Goal: Use online tool/utility: Utilize a website feature to perform a specific function

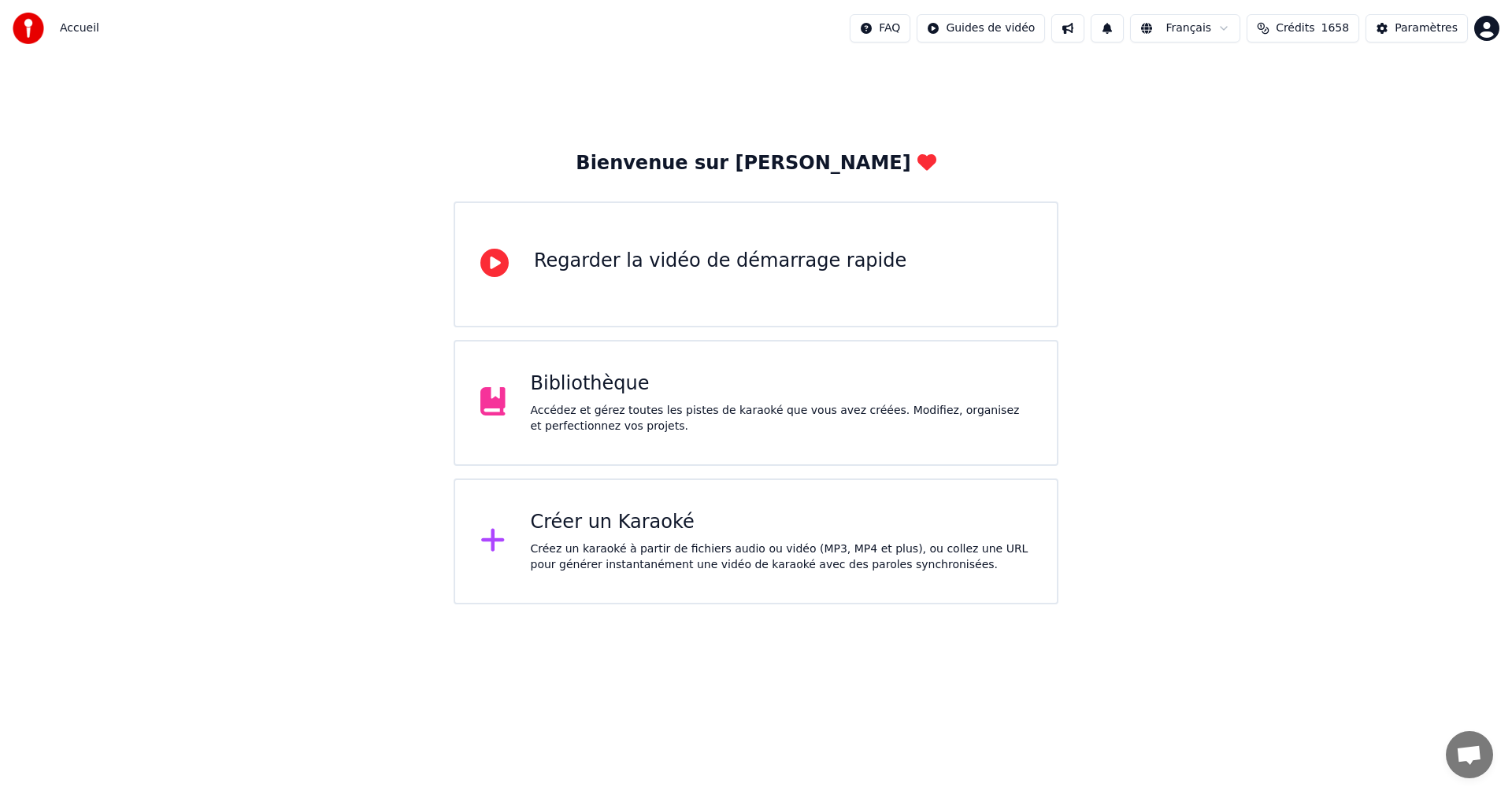
click at [538, 575] on div "Créer un Karaoké Créez un karaoké à partir de fichiers audio ou vidéo (MP3, MP4…" at bounding box center [756, 541] width 605 height 126
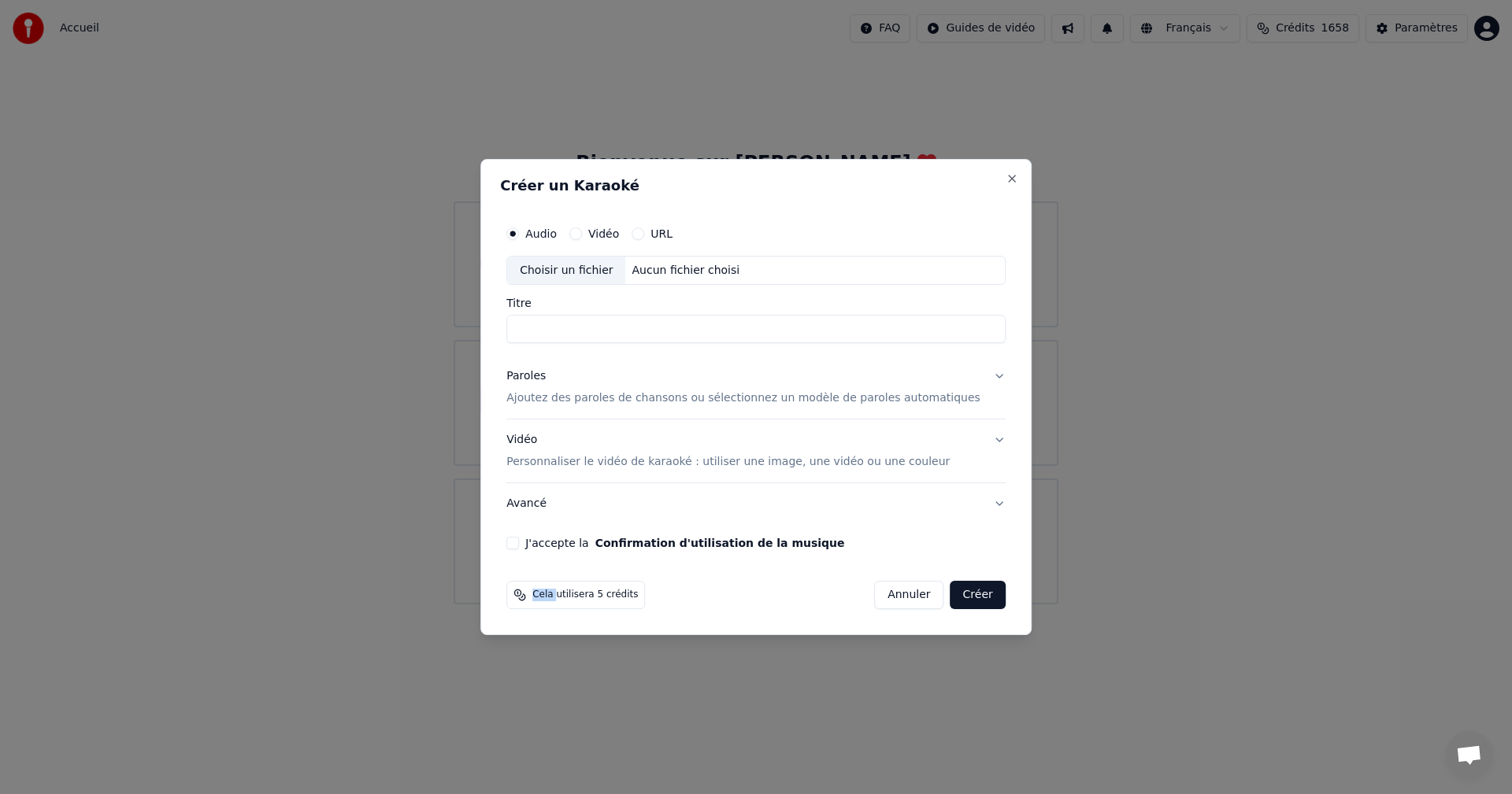
click at [538, 575] on div "Cela utilisera 5 crédits Annuler Créer" at bounding box center [756, 595] width 512 height 41
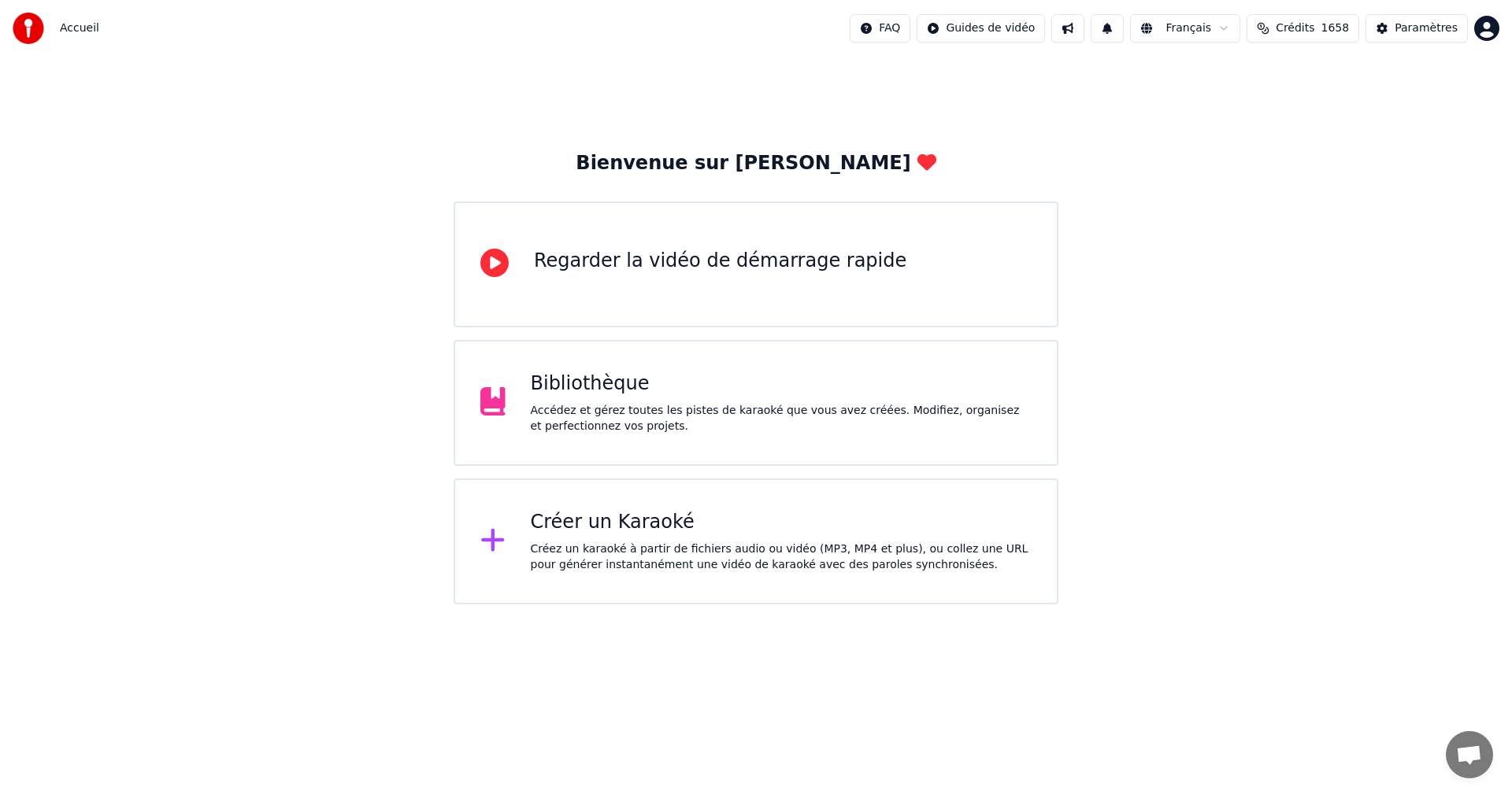
click at [717, 452] on div "Bibliothèque Accédez et gérez toutes les pistes de karaoké que vous avez créées…" at bounding box center [756, 403] width 605 height 126
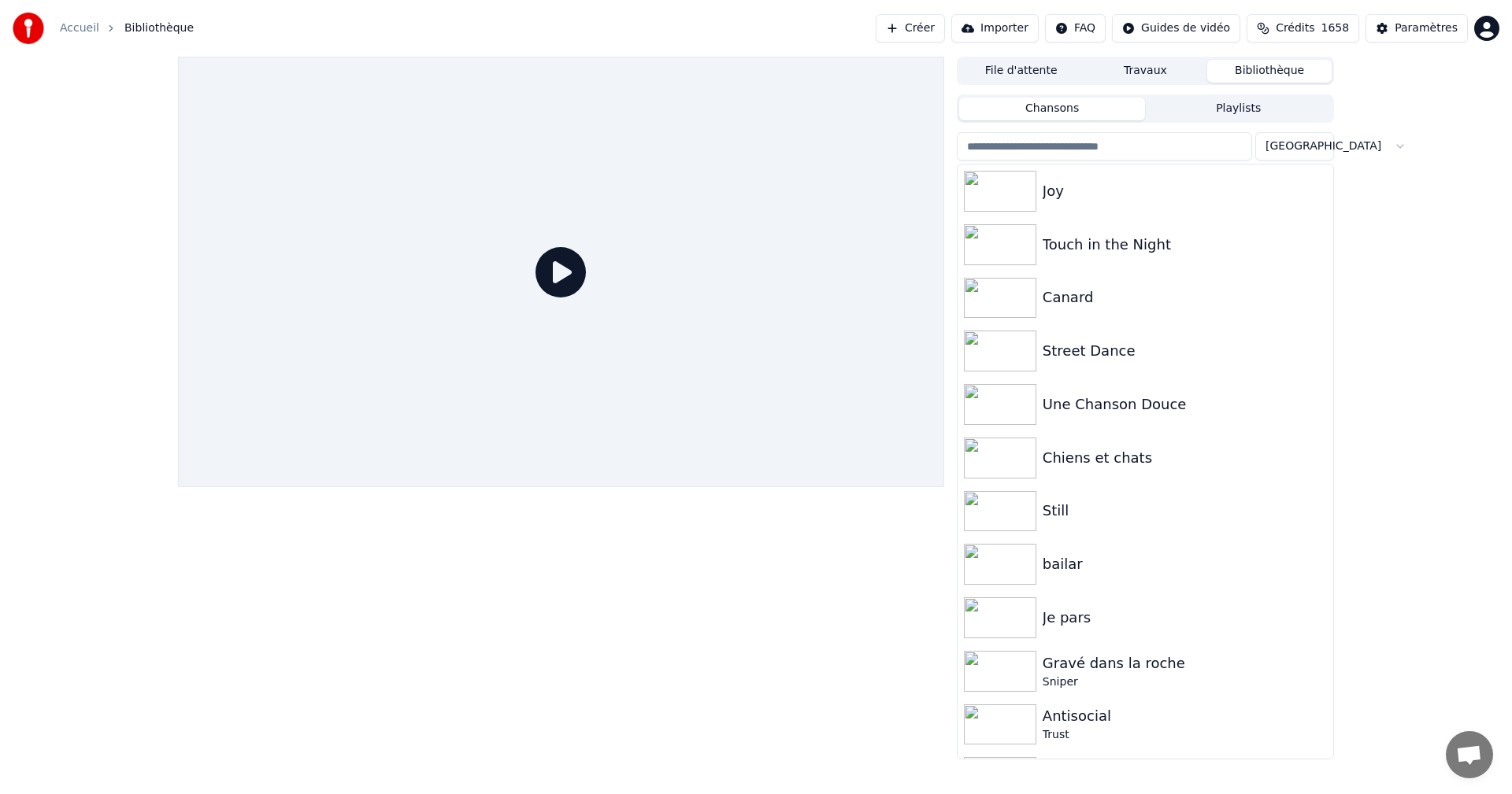
click at [78, 29] on link "Accueil" at bounding box center [79, 28] width 40 height 16
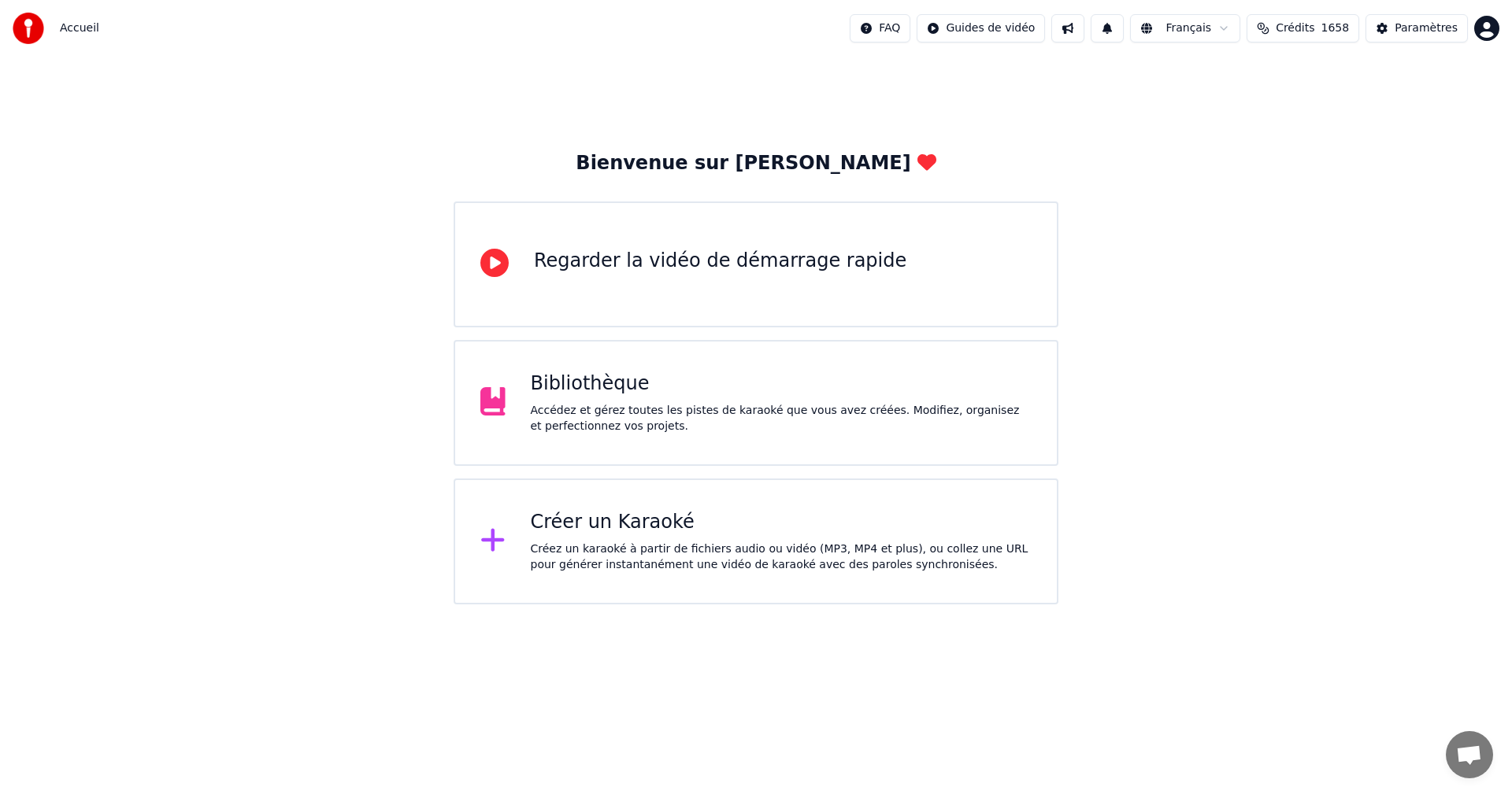
click at [683, 498] on div "Créer un Karaoké Créez un karaoké à partir de fichiers audio ou vidéo (MP3, MP4…" at bounding box center [756, 541] width 605 height 126
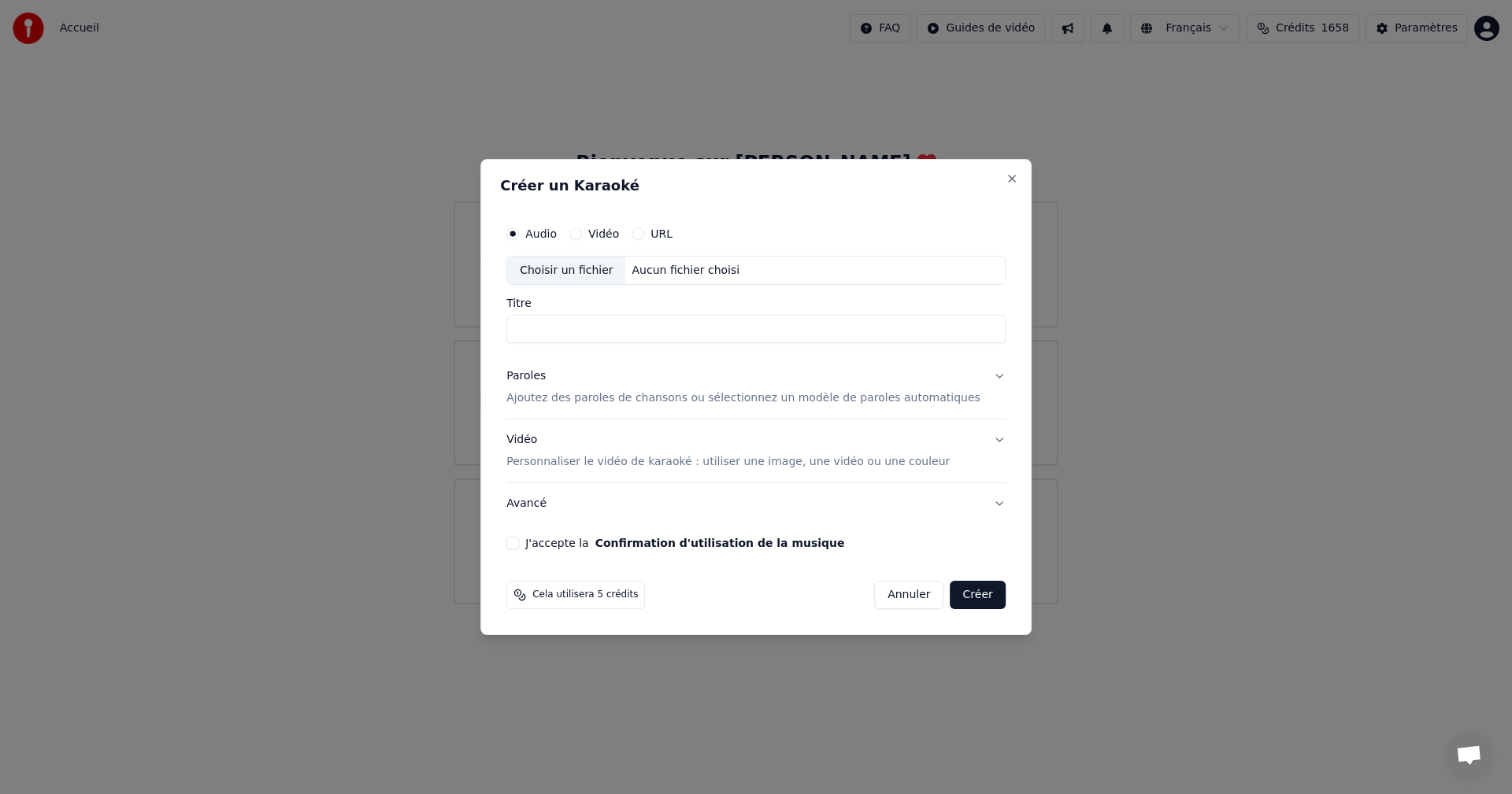
click at [713, 272] on div "Aucun fichier choisi" at bounding box center [686, 271] width 121 height 16
click at [828, 334] on input "******" at bounding box center [756, 330] width 500 height 28
type input "*"
type input "******"
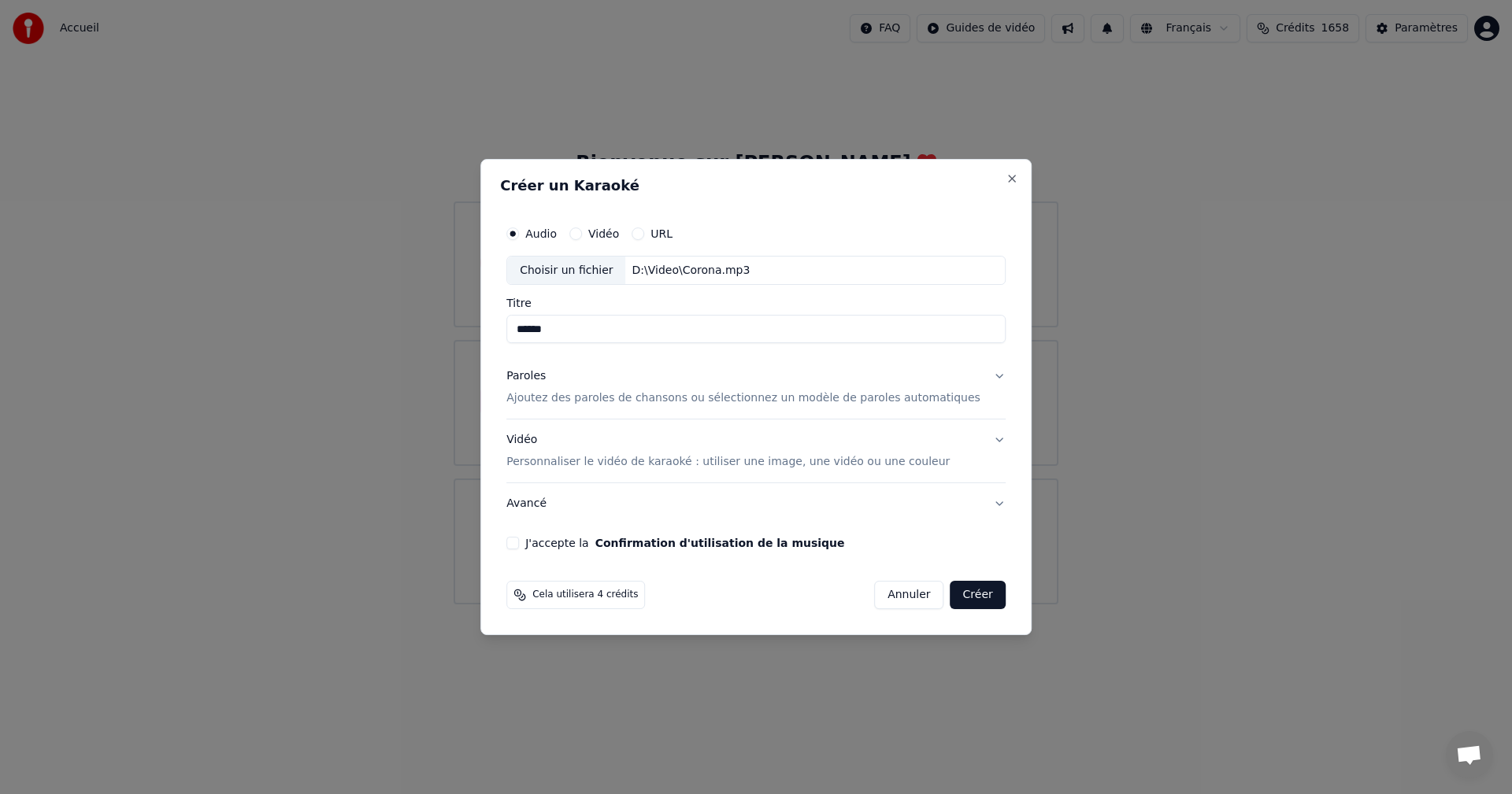
click at [595, 537] on button "Confirmation d'utilisation de la musique" at bounding box center [720, 543] width 250 height 11
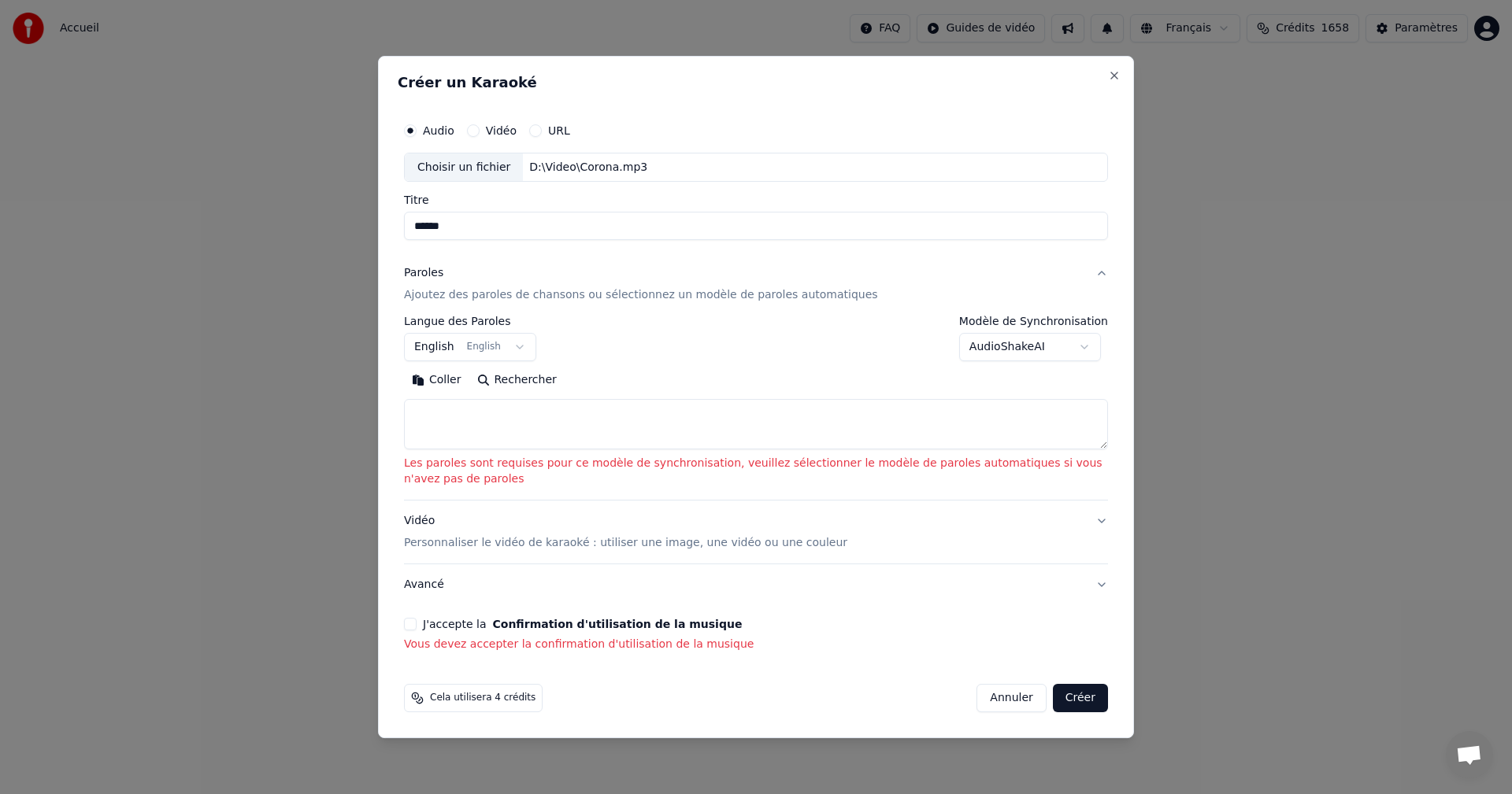
click at [602, 418] on textarea at bounding box center [756, 425] width 704 height 50
click at [440, 372] on button "Coller" at bounding box center [436, 381] width 65 height 25
type textarea "**********"
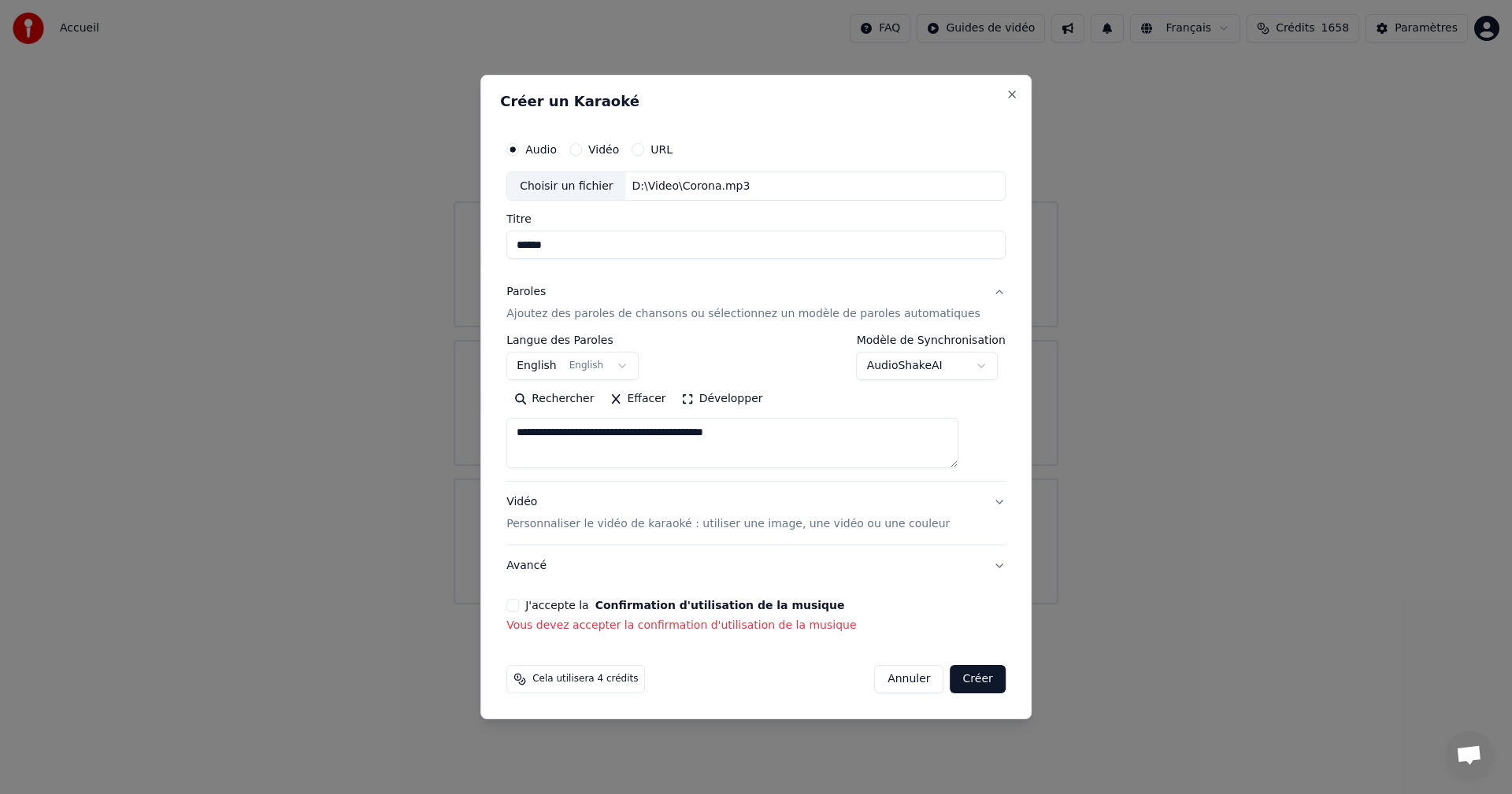
drag, startPoint x: 790, startPoint y: 433, endPoint x: 450, endPoint y: 452, distance: 340.5
click at [450, 452] on body "**********" at bounding box center [756, 302] width 1512 height 605
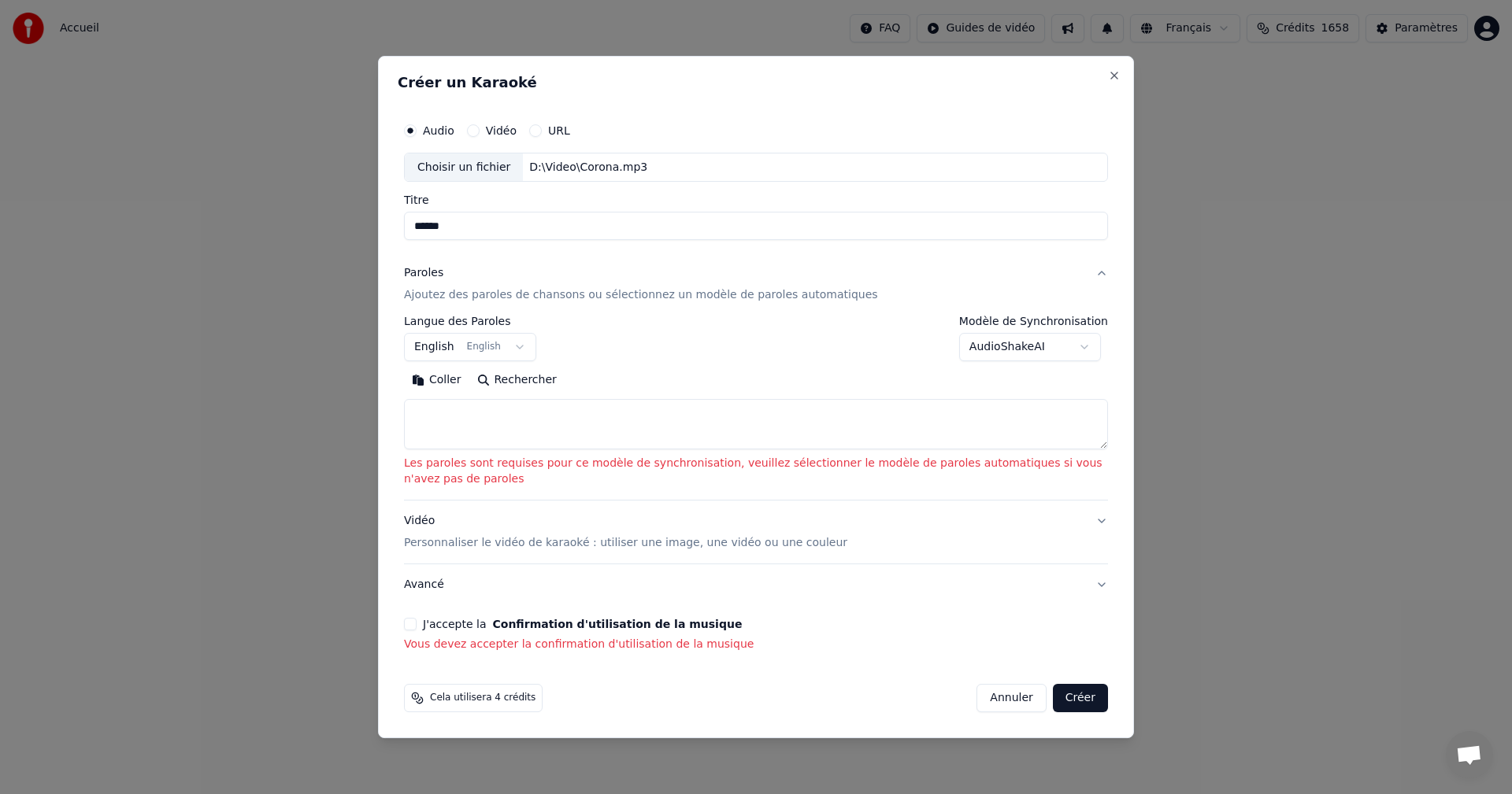
click at [640, 426] on textarea at bounding box center [756, 425] width 704 height 50
click at [435, 379] on button "Coller" at bounding box center [436, 381] width 65 height 25
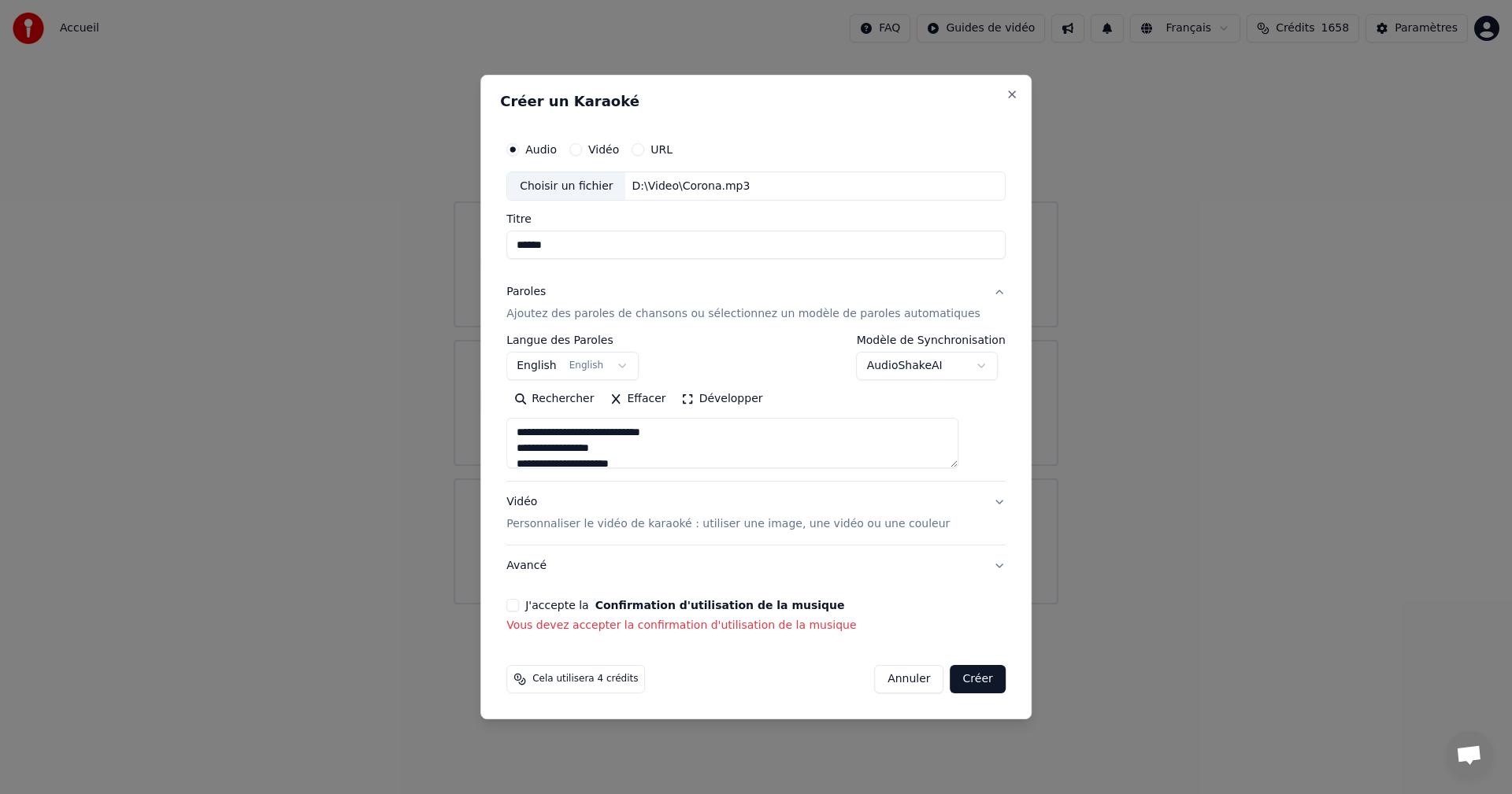
scroll to position [237, 0]
click at [540, 501] on div "Vidéo Personnaliser le vidéo de karaoké : utiliser une image, une vidéo ou une …" at bounding box center [728, 514] width 443 height 38
type textarea "**********"
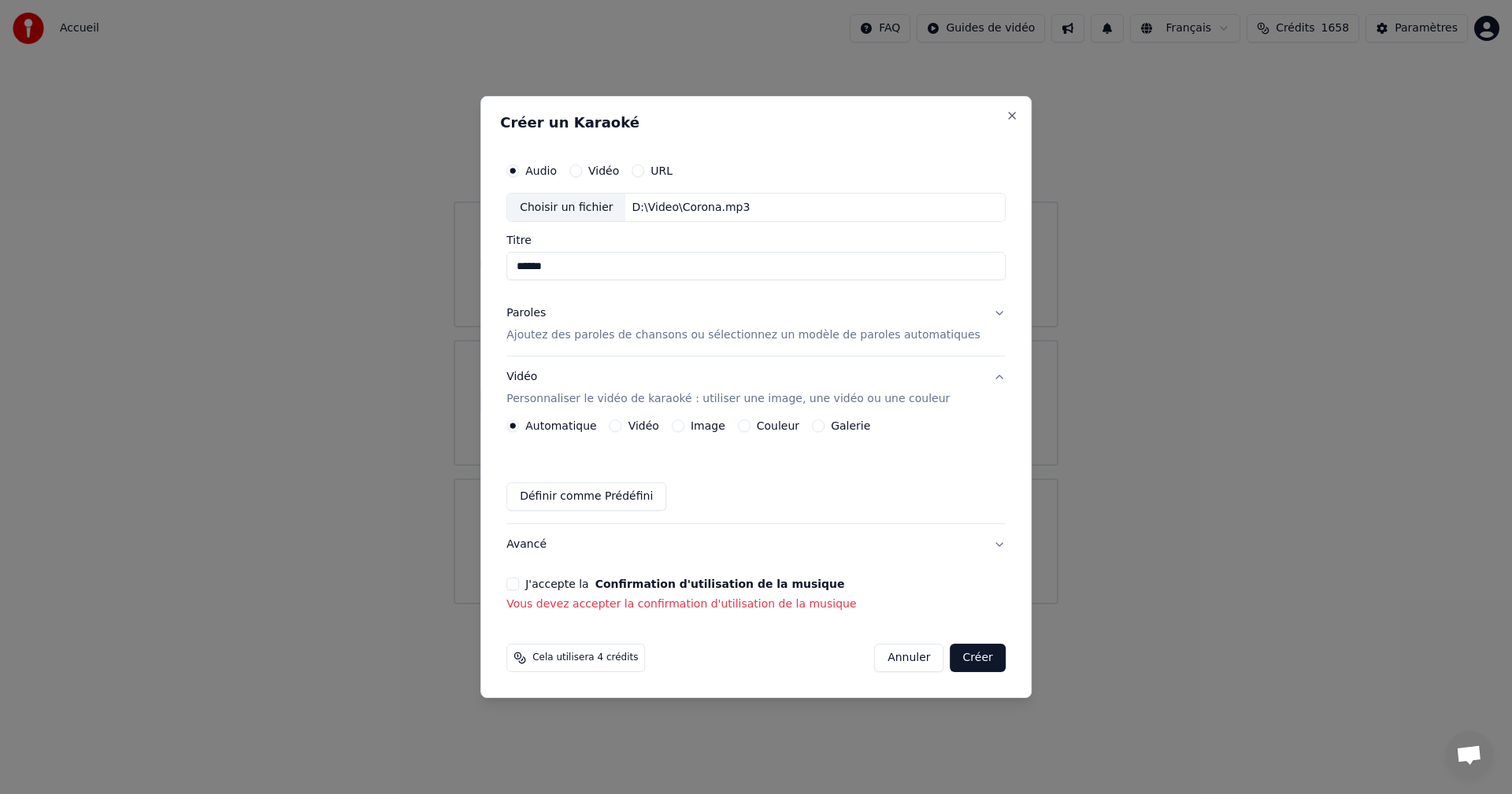
click at [638, 432] on div "Vidéo" at bounding box center [634, 426] width 49 height 12
click at [622, 430] on button "Vidéo" at bounding box center [616, 426] width 12 height 12
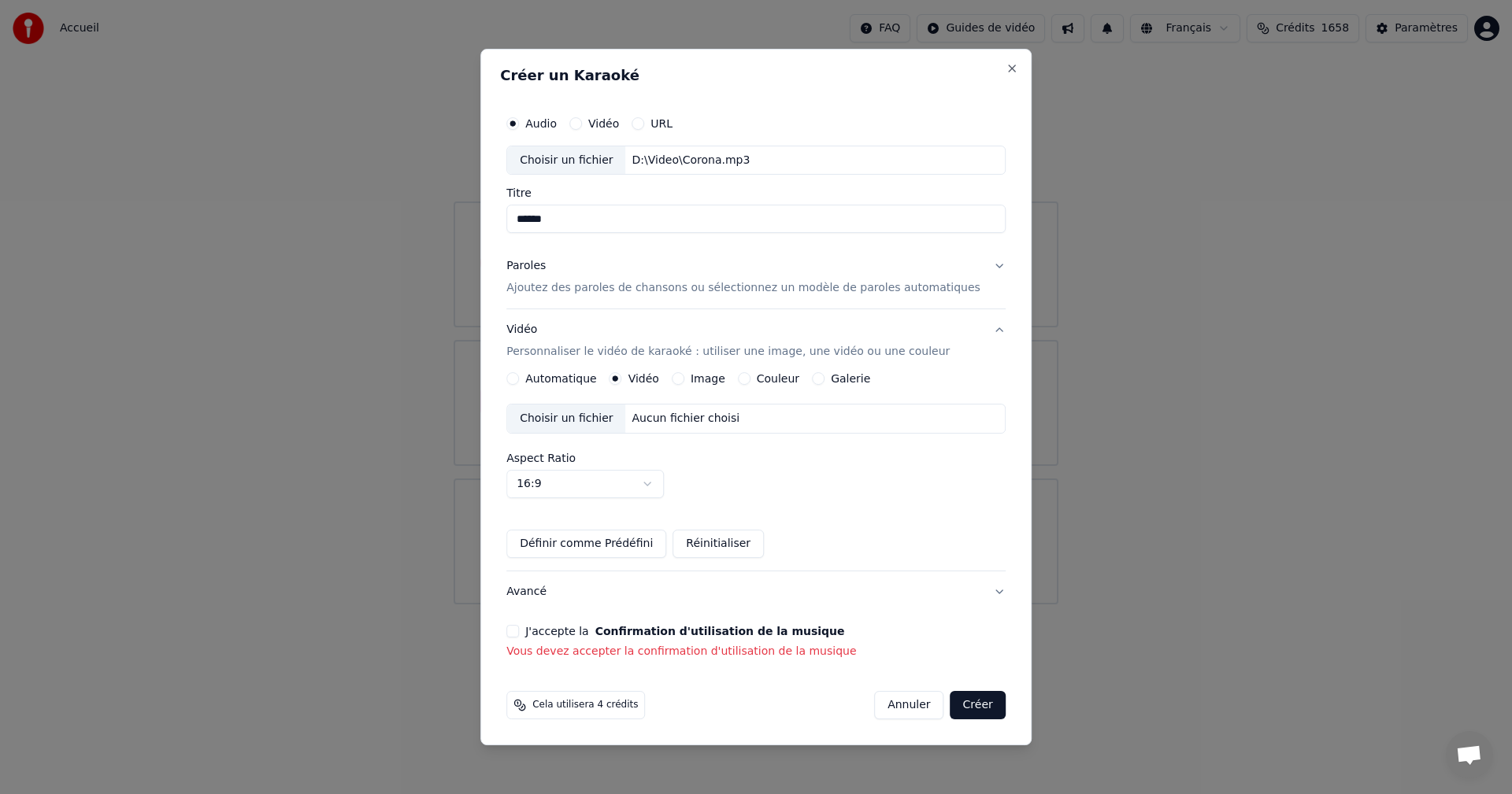
click at [573, 429] on div "Choisir un fichier" at bounding box center [566, 419] width 118 height 28
click at [519, 633] on button "J'accepte la Confirmation d'utilisation de la musique" at bounding box center [513, 631] width 12 height 12
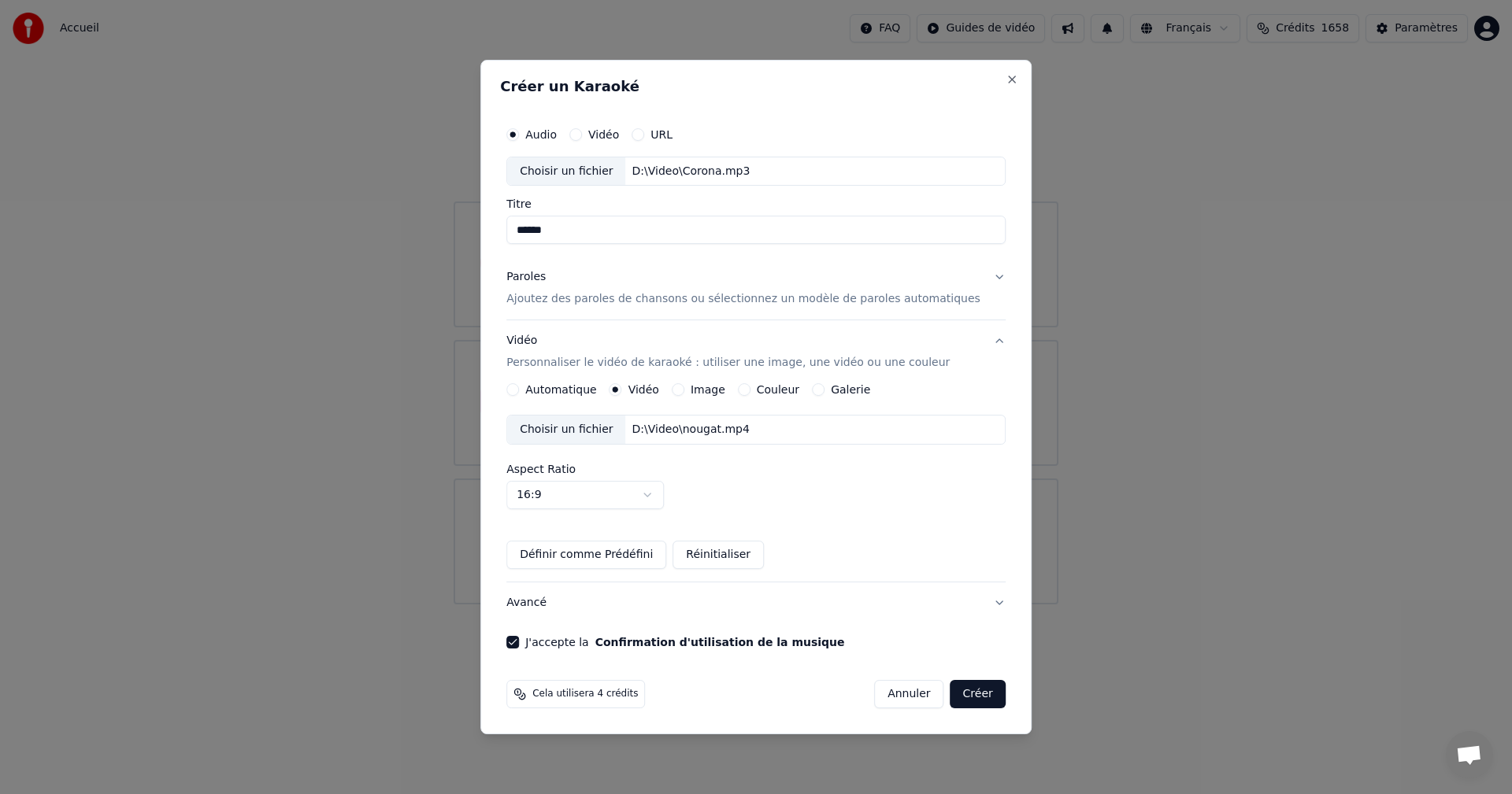
drag, startPoint x: 666, startPoint y: 221, endPoint x: 505, endPoint y: 232, distance: 161.4
click at [505, 232] on div "Créer un Karaoké Audio Vidéo URL Choisir un fichier D:\Video\Corona.mp3 Titre *…" at bounding box center [756, 397] width 551 height 675
type input "*"
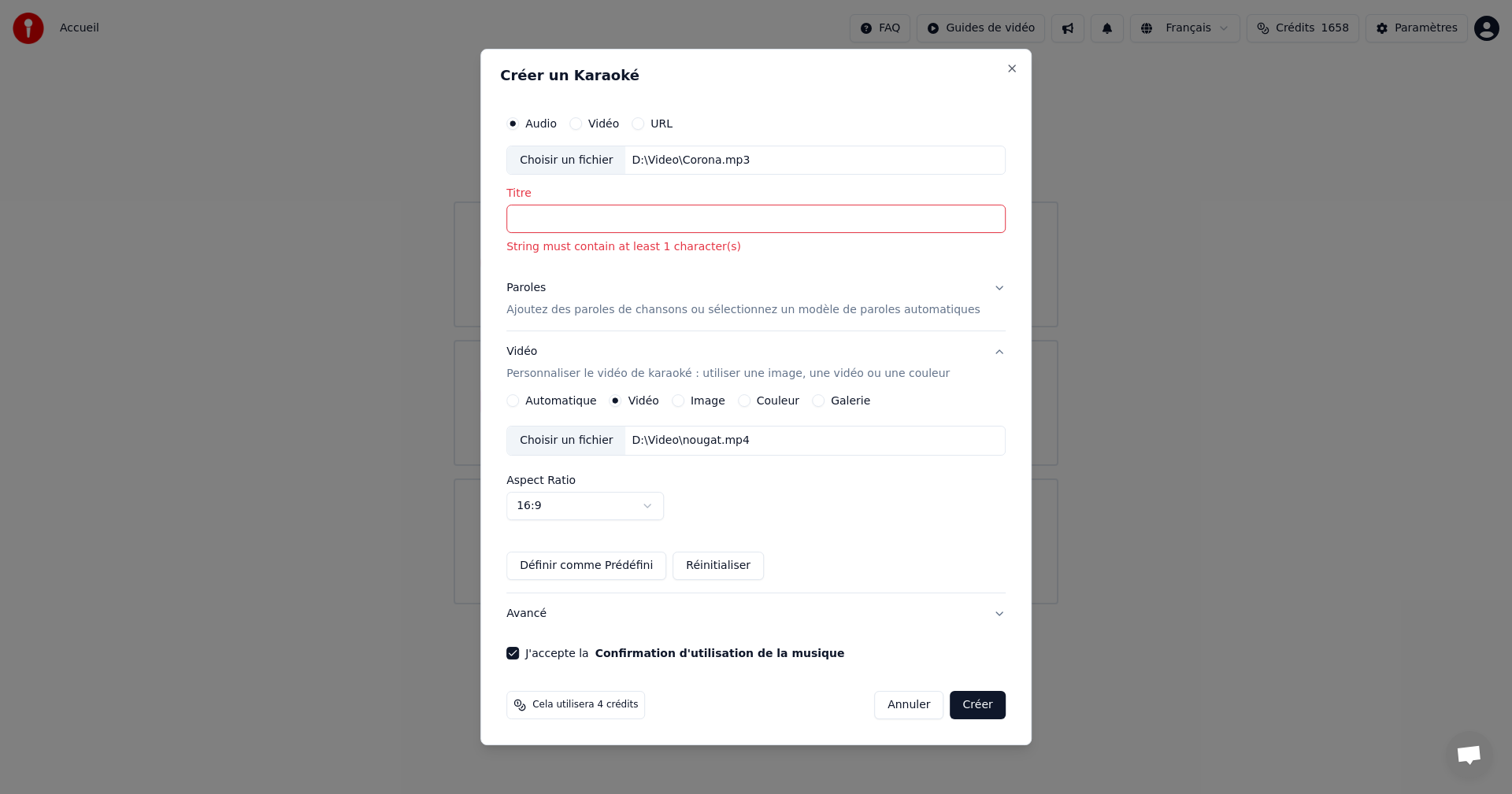
click at [965, 218] on input "Titre" at bounding box center [756, 220] width 500 height 28
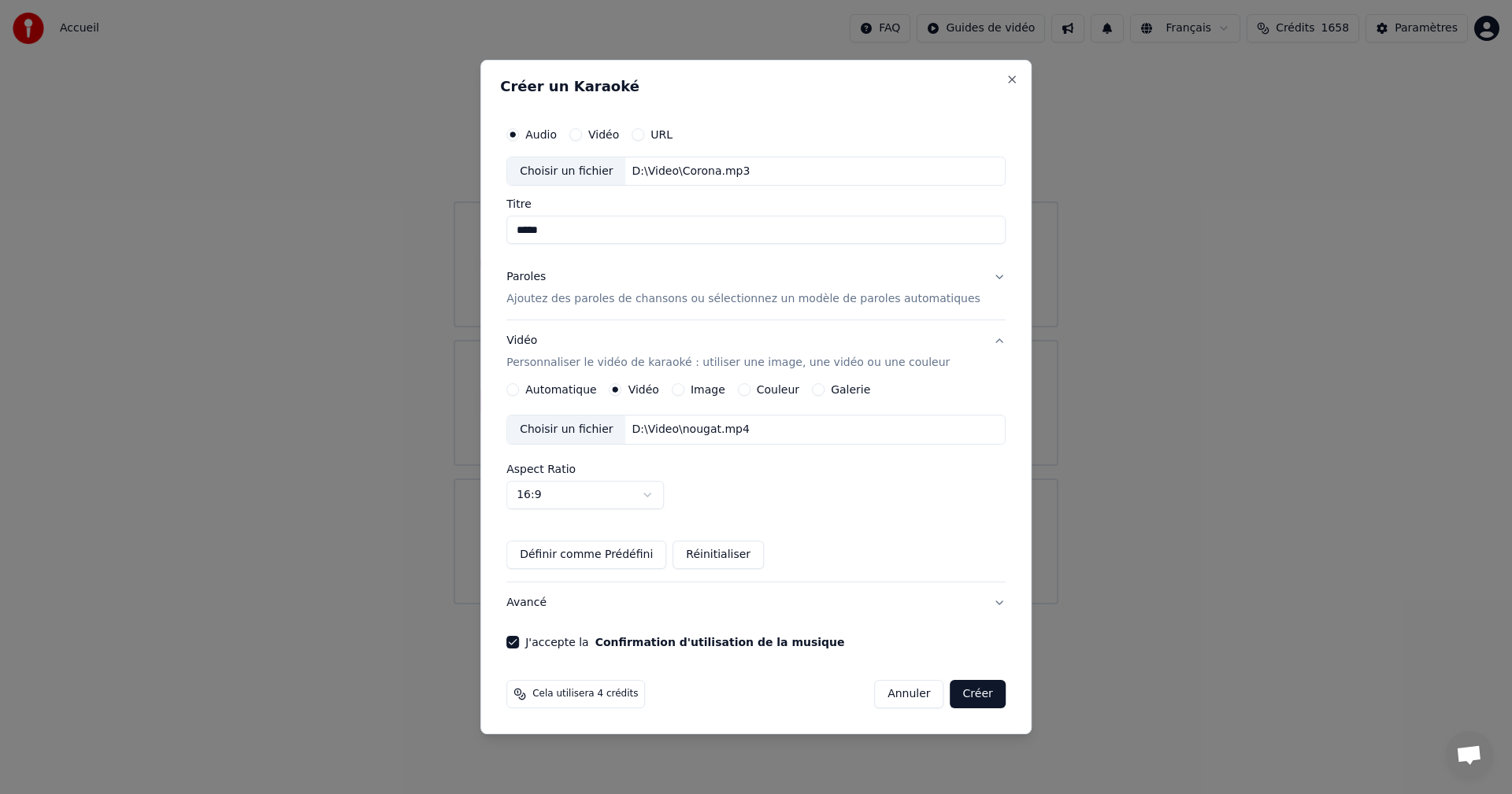
type input "******"
click at [595, 637] on button "Confirmation d'utilisation de la musique" at bounding box center [720, 642] width 250 height 11
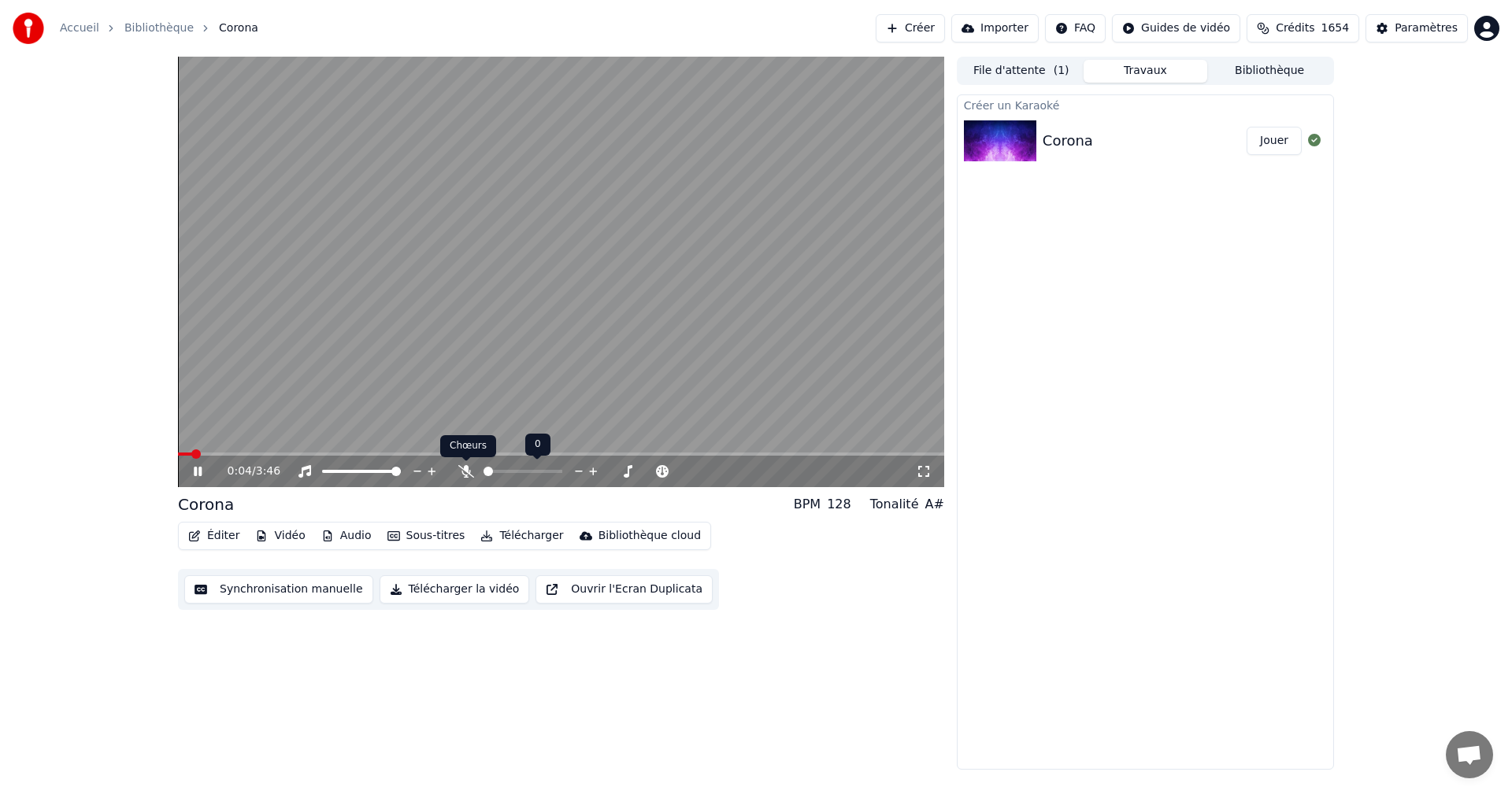
click at [458, 473] on icon at bounding box center [466, 471] width 16 height 12
click at [398, 591] on button "Télécharger la vidéo" at bounding box center [454, 589] width 150 height 28
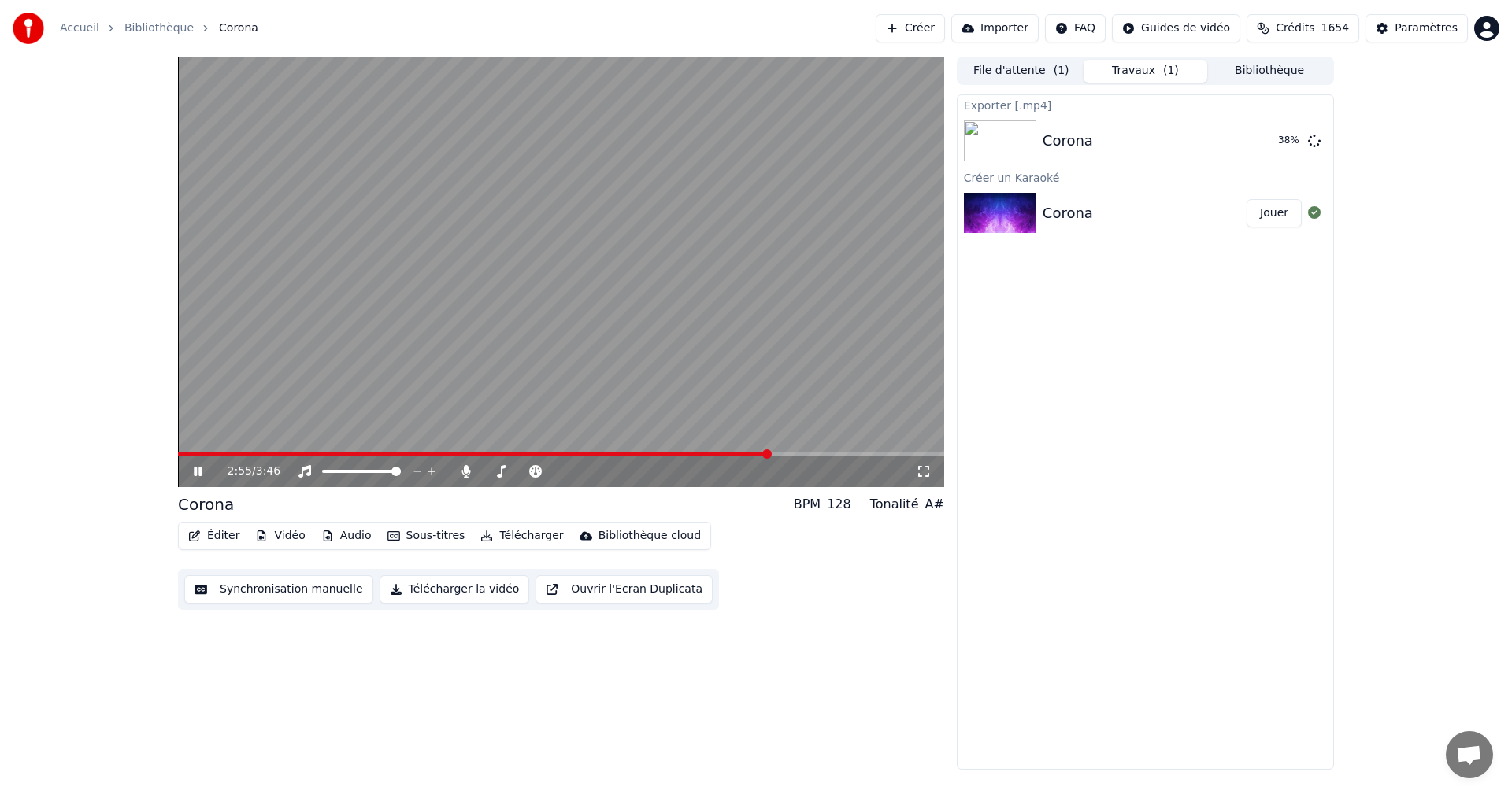
click at [712, 455] on span at bounding box center [473, 455] width 592 height 4
click at [665, 441] on video at bounding box center [560, 272] width 766 height 431
click at [665, 450] on video at bounding box center [560, 272] width 766 height 431
click at [657, 460] on div "3:11 / 3:46" at bounding box center [560, 471] width 766 height 32
click at [666, 453] on span at bounding box center [504, 455] width 653 height 4
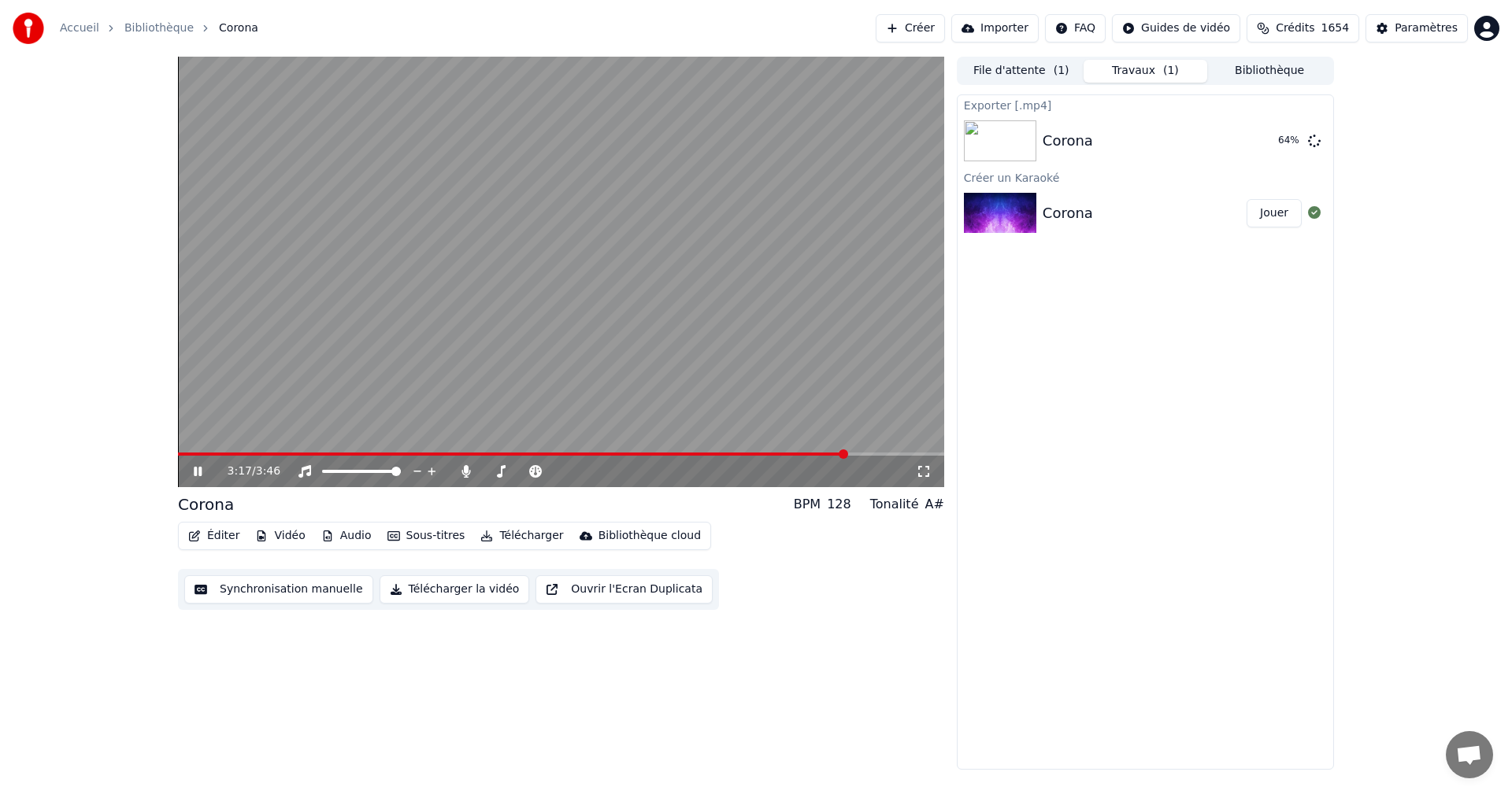
click at [646, 455] on span at bounding box center [512, 455] width 669 height 4
click at [860, 424] on video at bounding box center [560, 272] width 766 height 431
click at [695, 342] on video at bounding box center [560, 272] width 766 height 431
click at [1248, 137] on button "Afficher" at bounding box center [1267, 141] width 69 height 28
